Goal: Information Seeking & Learning: Check status

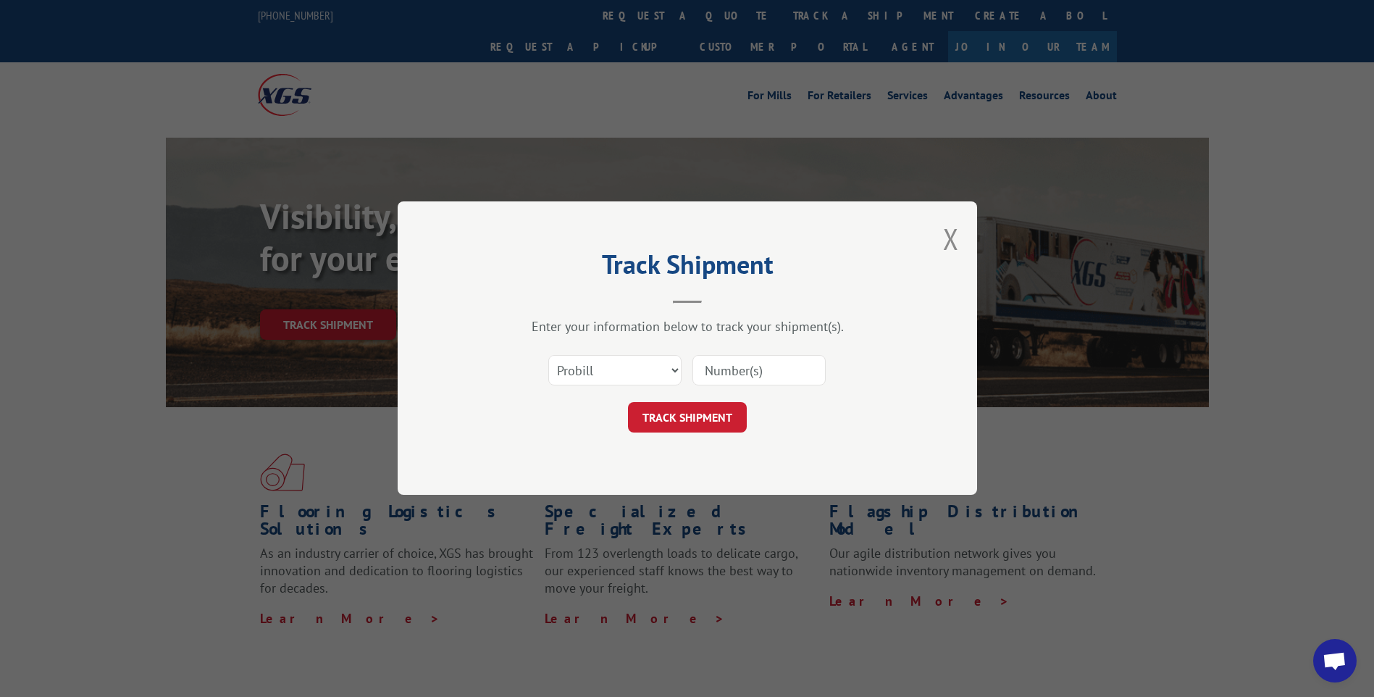
drag, startPoint x: 653, startPoint y: 373, endPoint x: 648, endPoint y: 380, distance: 8.3
click at [653, 373] on select "Select category... Probill BOL PO" at bounding box center [614, 371] width 133 height 30
select select "po"
click at [548, 356] on select "Select category... Probill BOL PO" at bounding box center [614, 371] width 133 height 30
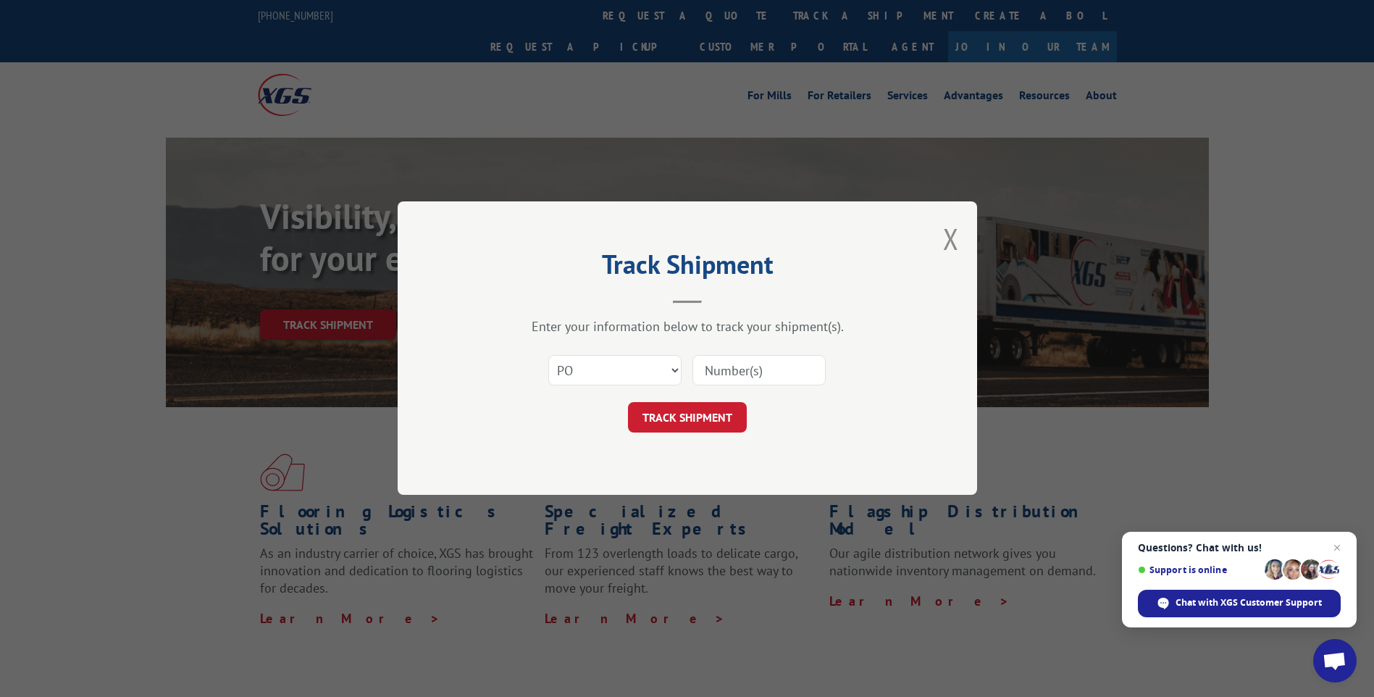
paste input "28527292"
type input "28527292"
click at [680, 424] on button "TRACK SHIPMENT" at bounding box center [687, 418] width 119 height 30
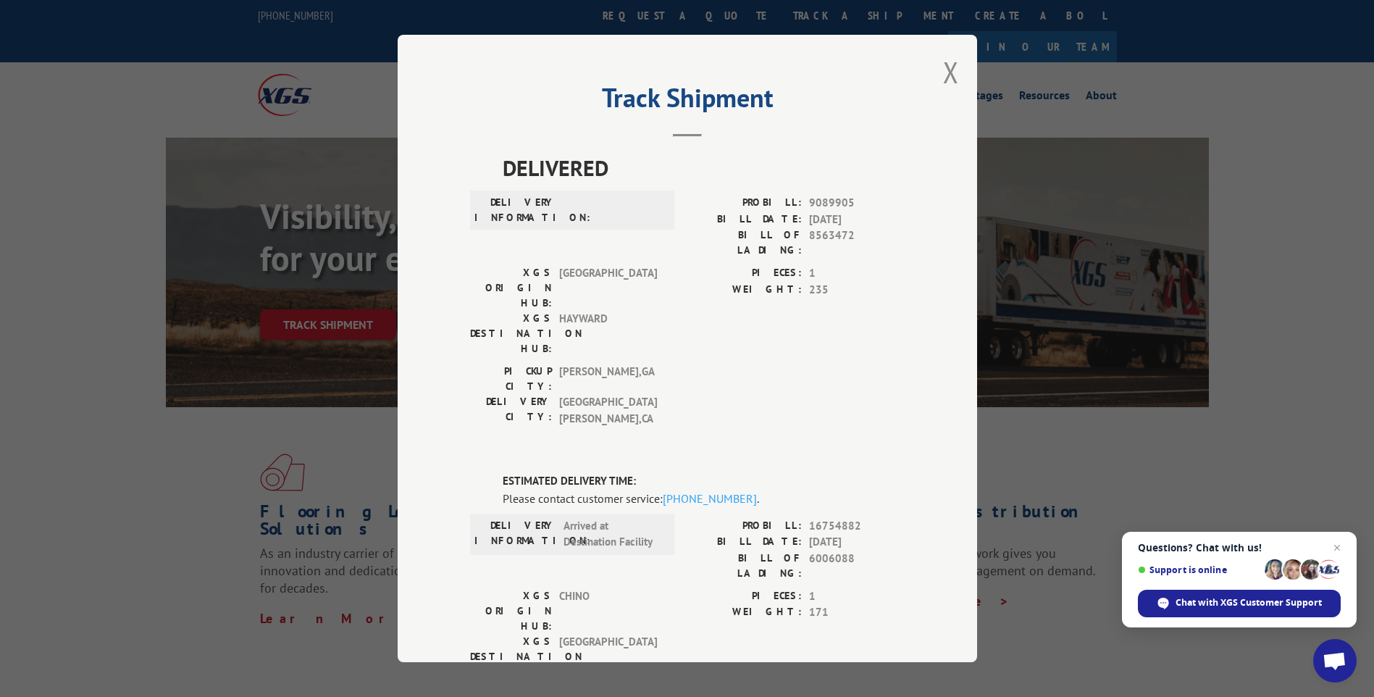
click at [1229, 462] on div "Track Shipment DELIVERED DELIVERY INFORMATION: PROBILL: 9089905 BILL DATE: [DAT…" at bounding box center [687, 348] width 1374 height 697
click at [134, 462] on div "Track Shipment DELIVERED DELIVERY INFORMATION: PROBILL: 9089905 BILL DATE: [DAT…" at bounding box center [687, 348] width 1374 height 697
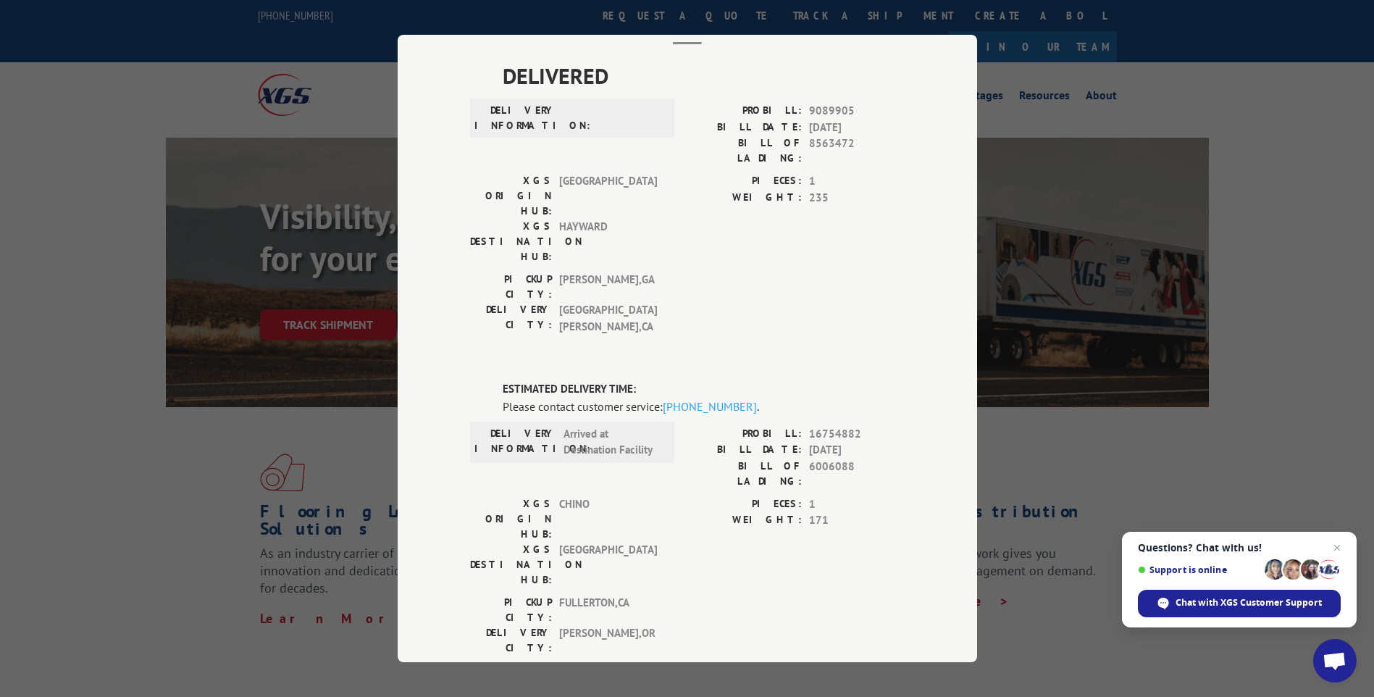
scroll to position [217, 0]
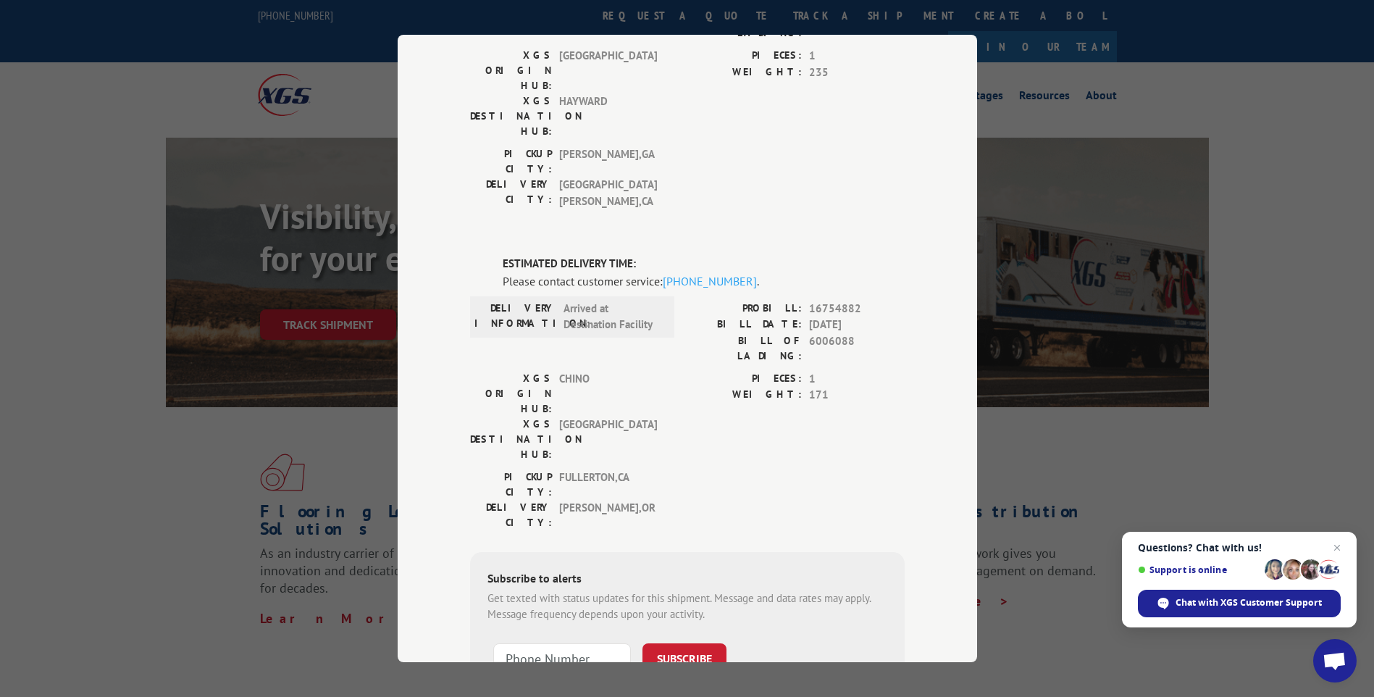
click at [148, 524] on div "Track Shipment DELIVERED DELIVERY INFORMATION: PROBILL: 9089905 BILL DATE: [DAT…" at bounding box center [687, 348] width 1374 height 697
drag, startPoint x: 240, startPoint y: 448, endPoint x: 522, endPoint y: 21, distance: 512.4
click at [338, 391] on div "Track Shipment DELIVERED DELIVERY INFORMATION: PROBILL: 9089905 BILL DATE: [DAT…" at bounding box center [687, 348] width 1374 height 697
